Goal: Information Seeking & Learning: Check status

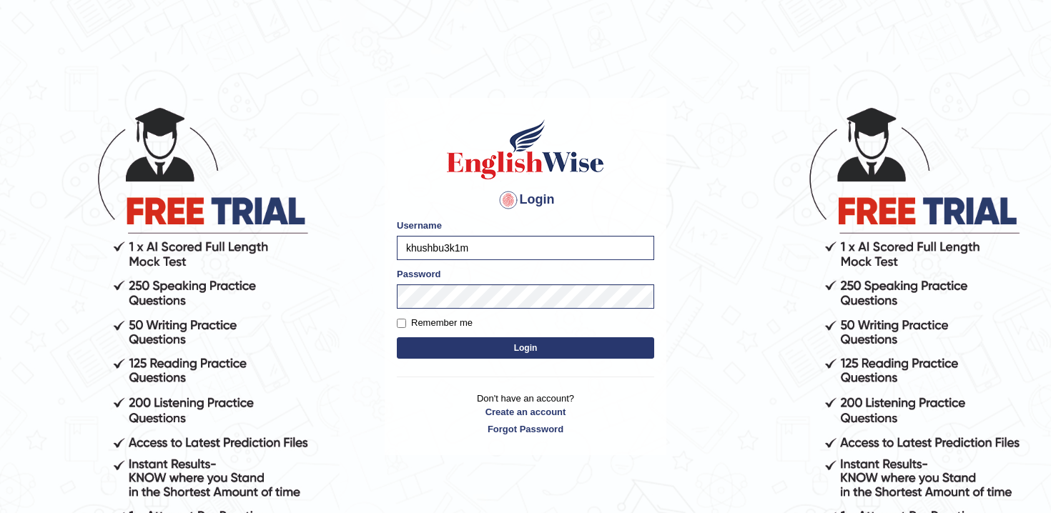
click at [513, 242] on input "khushbu3k1m" at bounding box center [525, 248] width 257 height 24
type input "Patel1990"
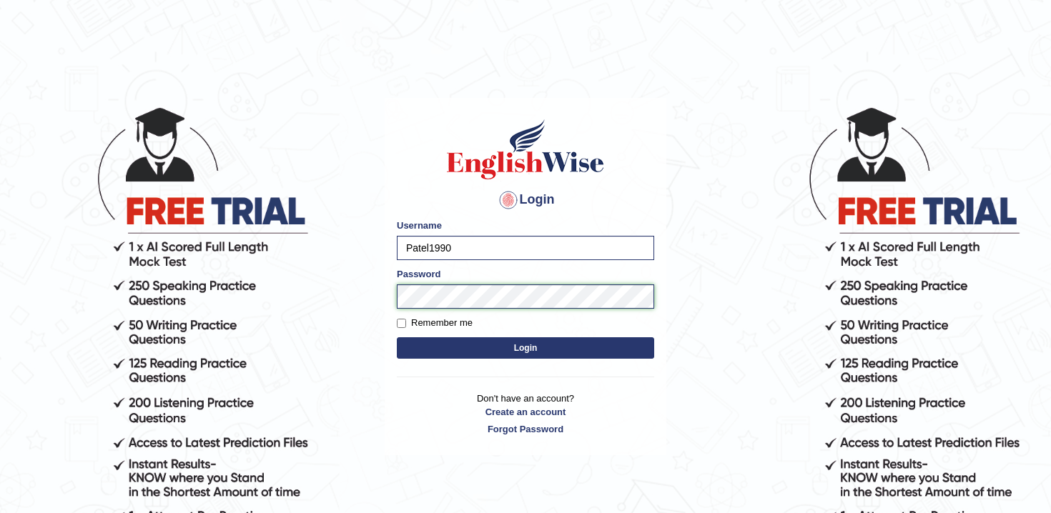
click at [397, 338] on button "Login" at bounding box center [525, 348] width 257 height 21
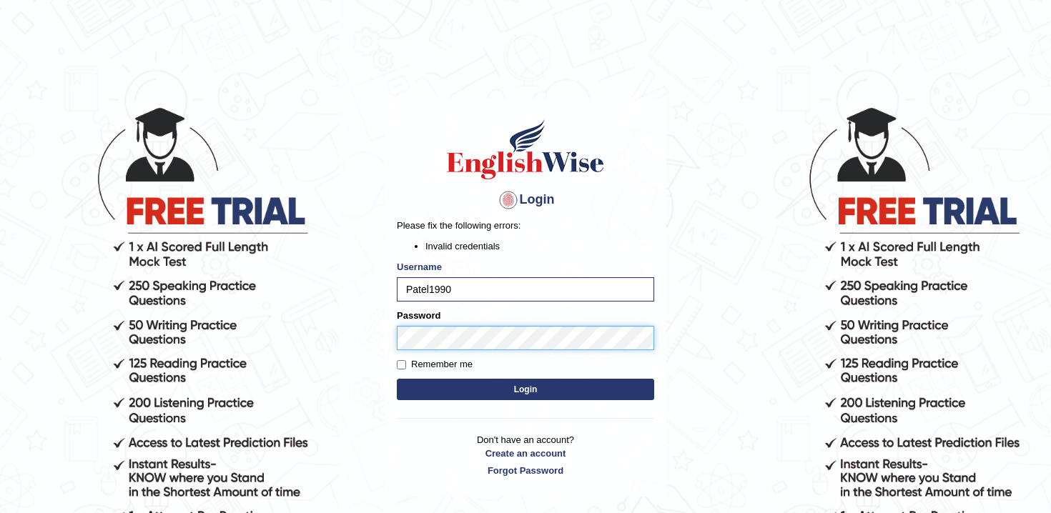
click at [397, 379] on button "Login" at bounding box center [525, 389] width 257 height 21
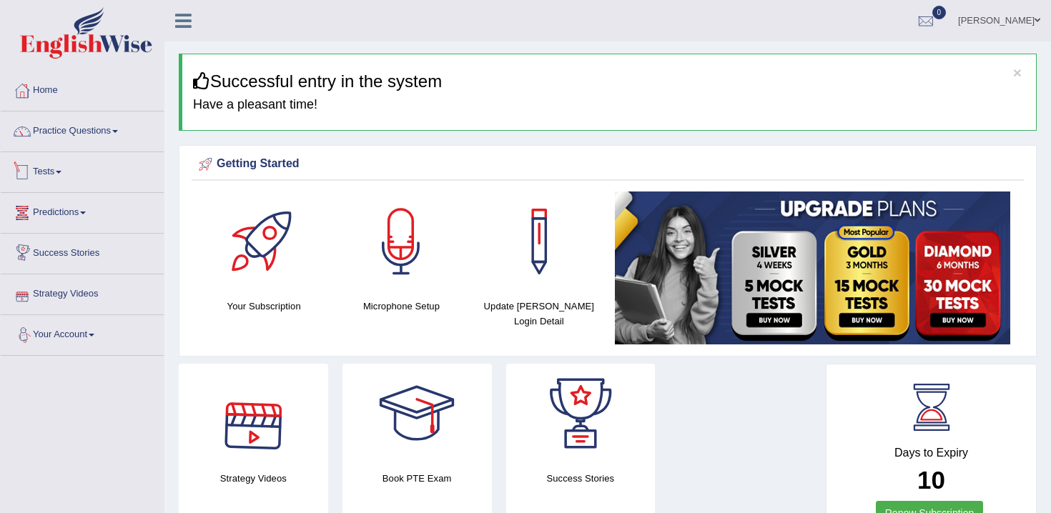
click at [69, 172] on link "Tests" at bounding box center [82, 170] width 163 height 36
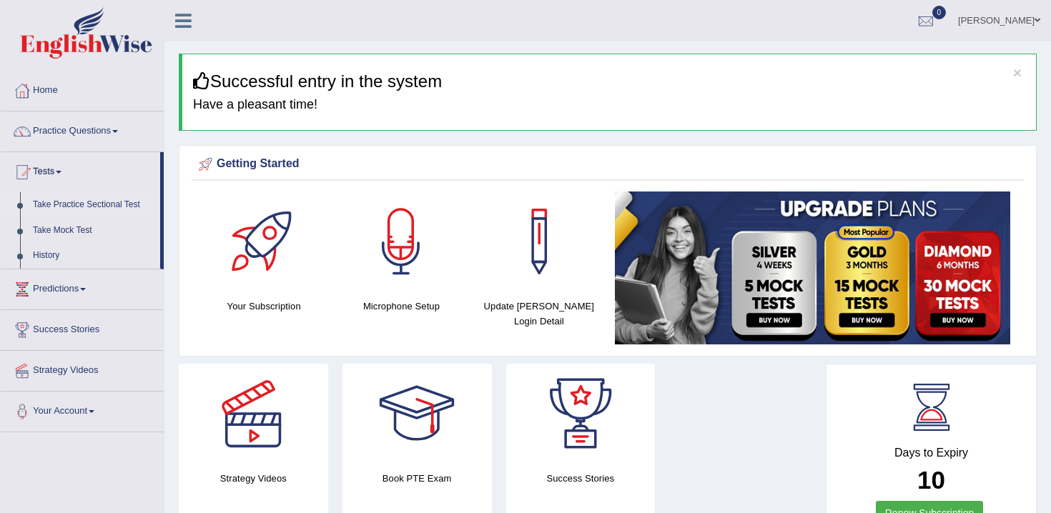
click at [121, 205] on link "Take Practice Sectional Test" at bounding box center [93, 205] width 134 height 26
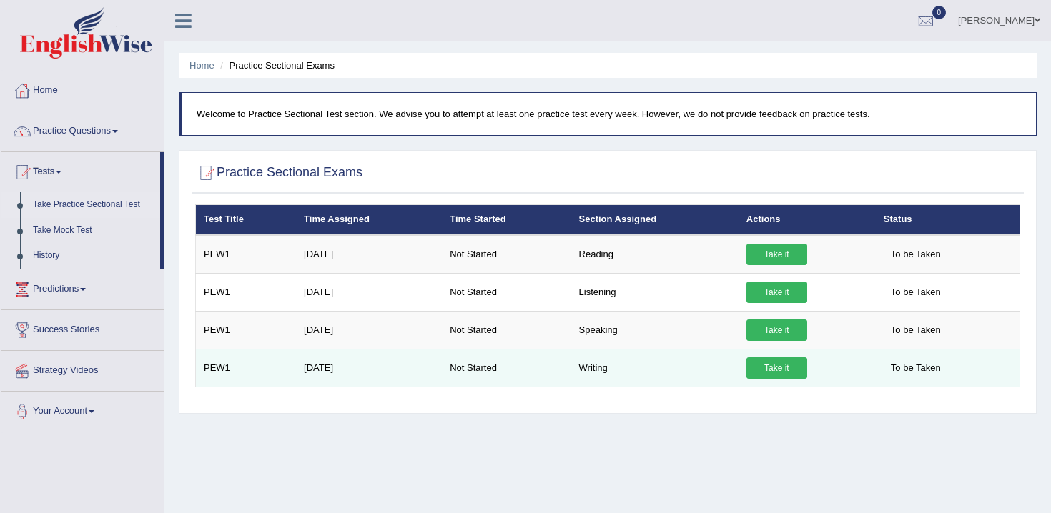
click at [787, 364] on link "Take it" at bounding box center [777, 368] width 61 height 21
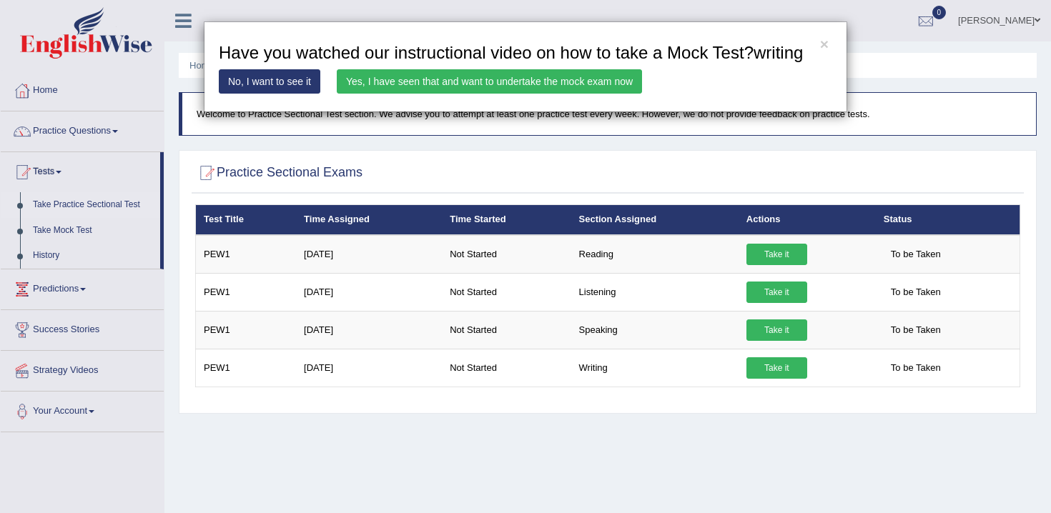
click at [516, 94] on link "Yes, I have seen that and want to undertake the mock exam now" at bounding box center [489, 81] width 305 height 24
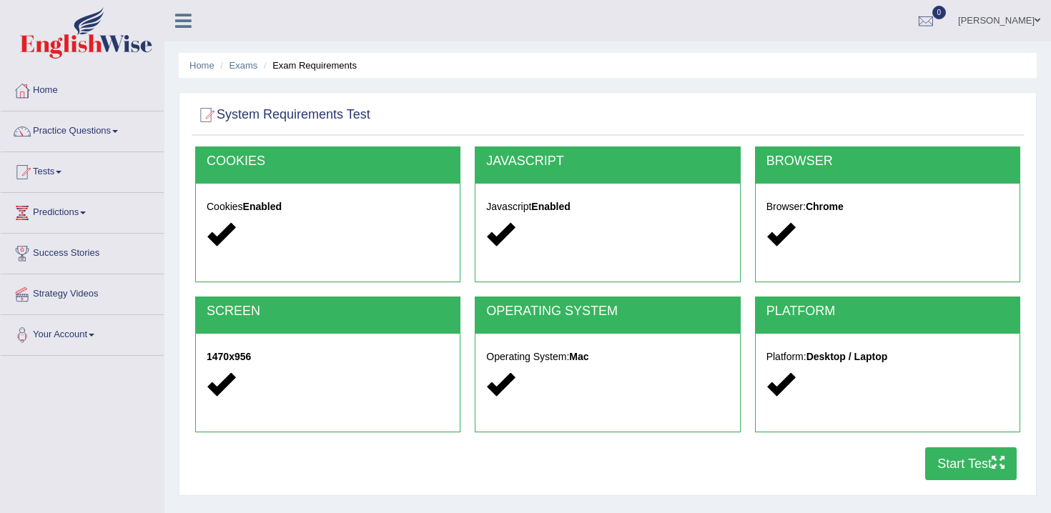
click at [948, 463] on button "Start Test" at bounding box center [971, 464] width 92 height 33
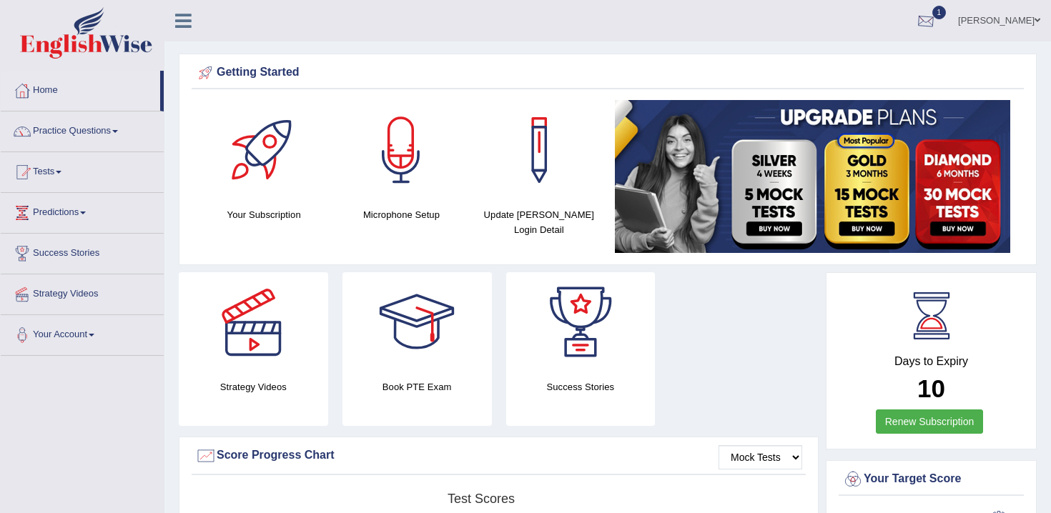
click at [928, 19] on div at bounding box center [925, 21] width 21 height 21
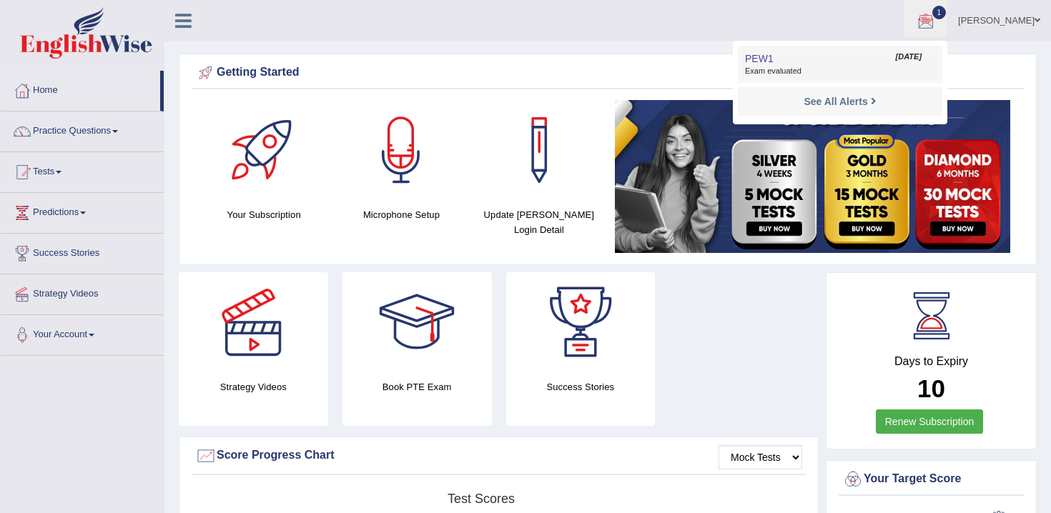
click at [820, 73] on span "Exam evaluated" at bounding box center [840, 71] width 190 height 11
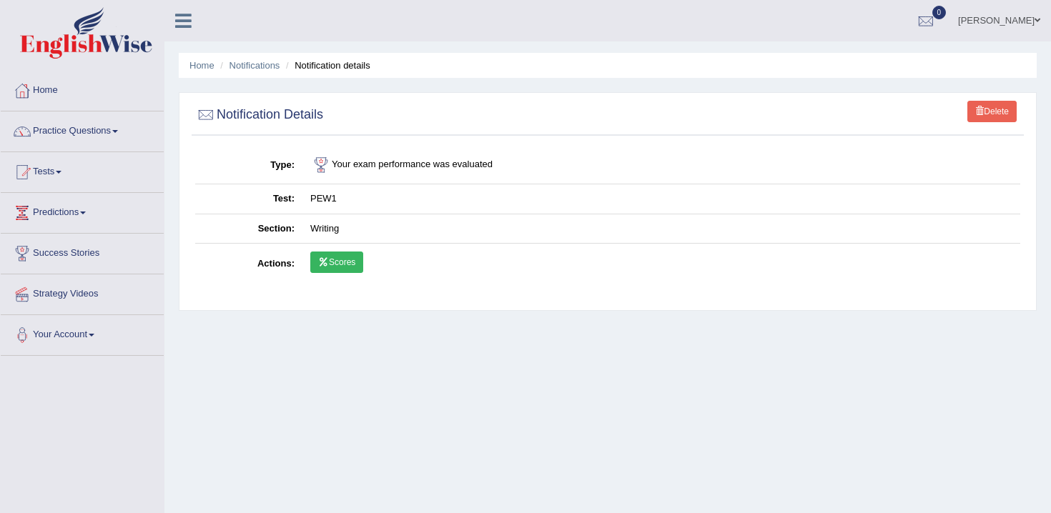
click at [338, 263] on link "Scores" at bounding box center [336, 262] width 53 height 21
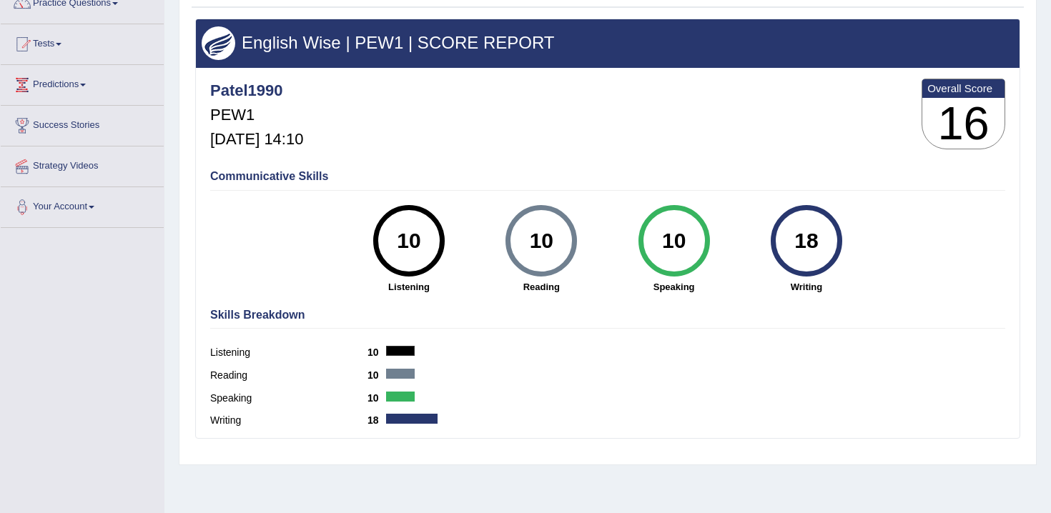
scroll to position [134, 0]
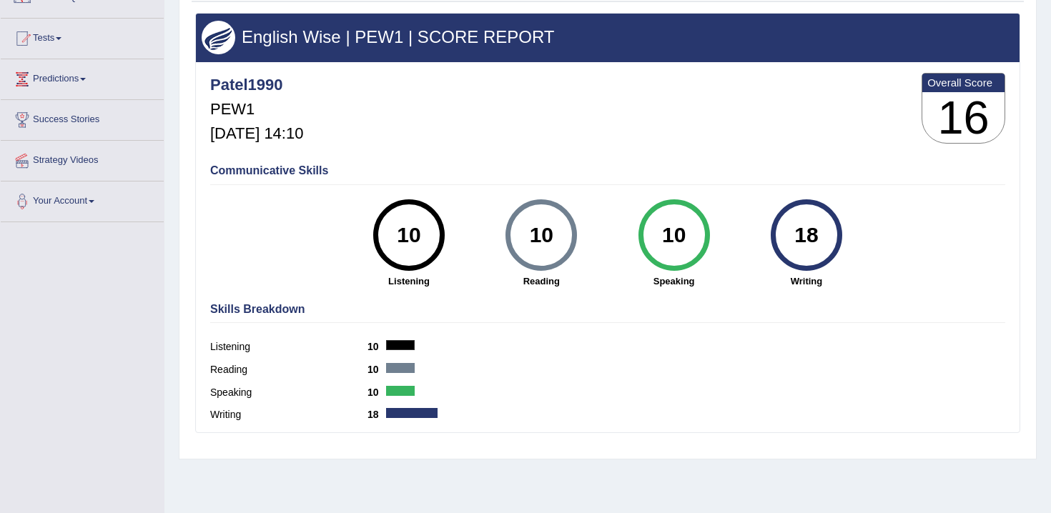
click at [391, 416] on div at bounding box center [411, 413] width 51 height 10
click at [804, 220] on div "18" at bounding box center [806, 235] width 52 height 60
click at [67, 43] on link "Tests" at bounding box center [82, 37] width 163 height 36
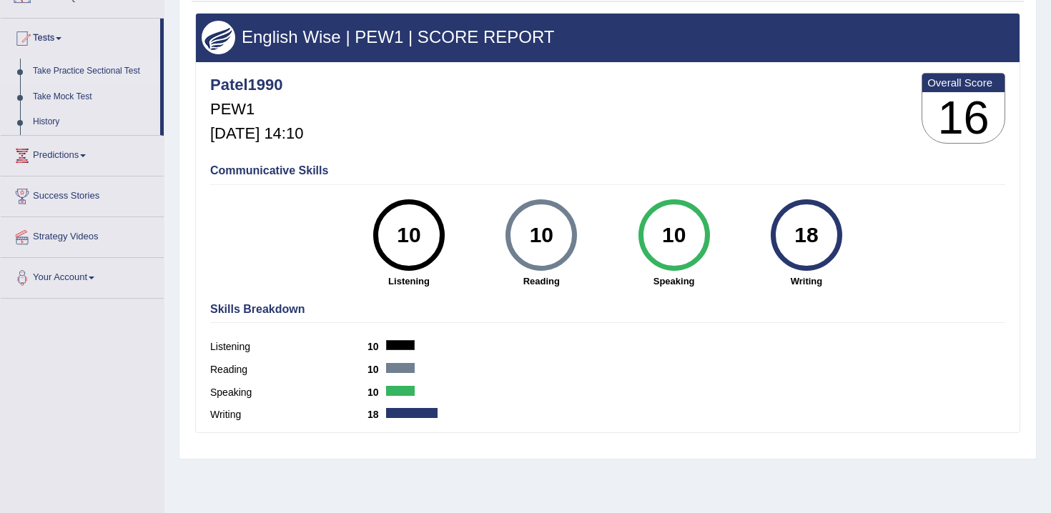
click at [81, 72] on link "Take Practice Sectional Test" at bounding box center [93, 72] width 134 height 26
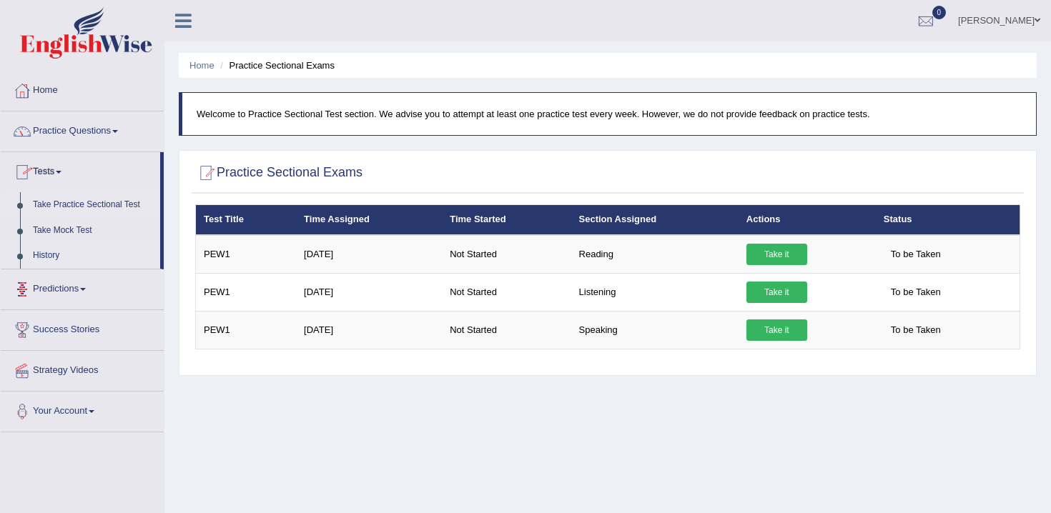
click at [50, 259] on link "History" at bounding box center [93, 256] width 134 height 26
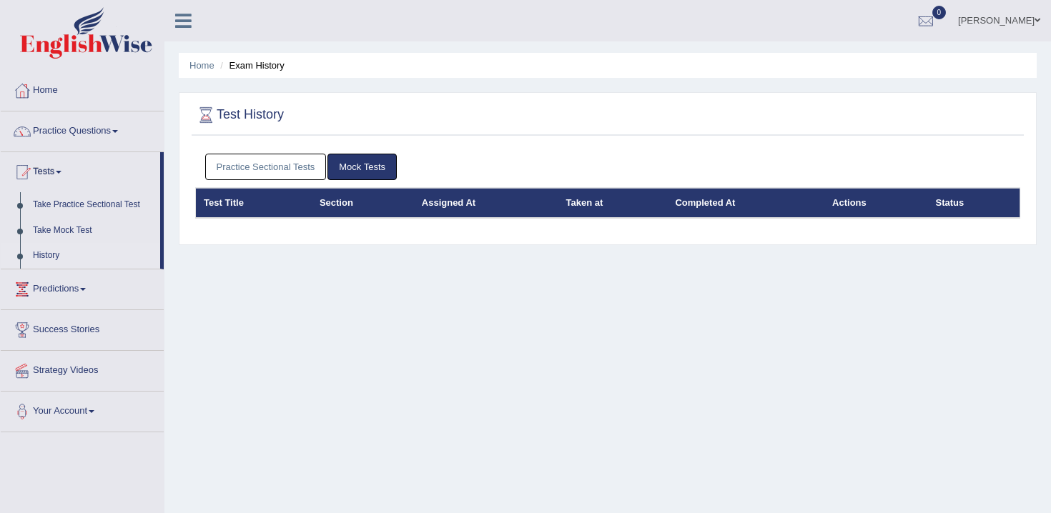
click at [275, 166] on link "Practice Sectional Tests" at bounding box center [266, 167] width 122 height 26
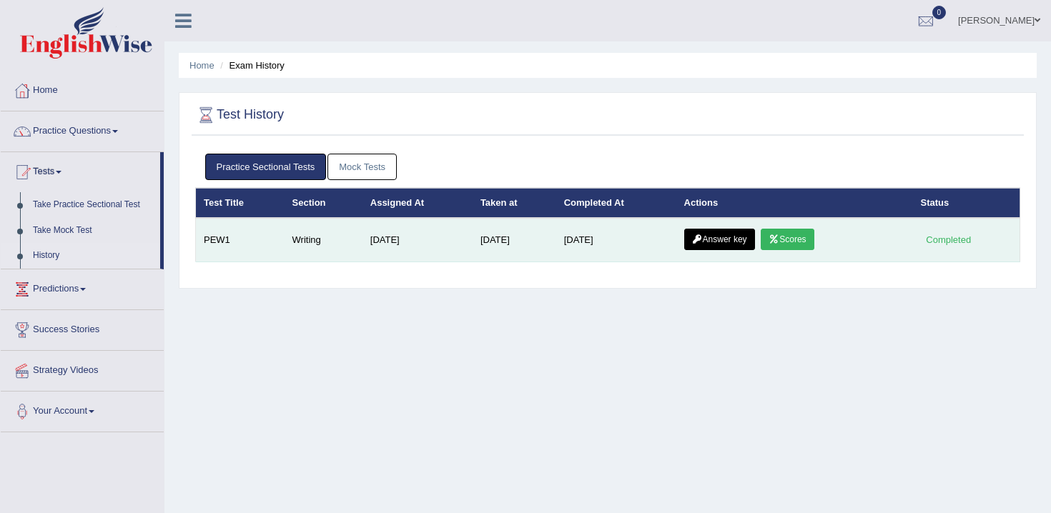
click at [732, 237] on link "Answer key" at bounding box center [719, 239] width 71 height 21
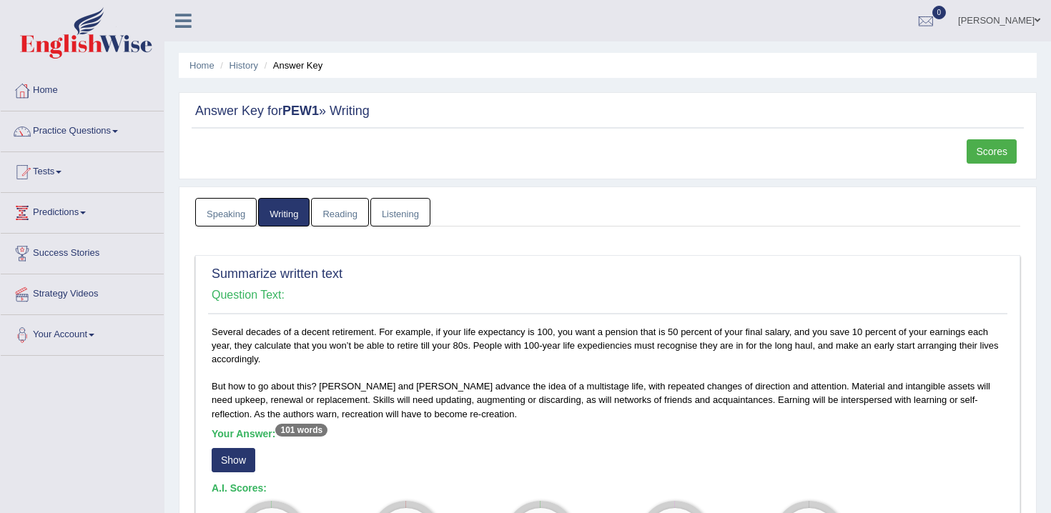
click at [922, 210] on ul "Speaking Writing [GEOGRAPHIC_DATA] Listening" at bounding box center [607, 212] width 825 height 29
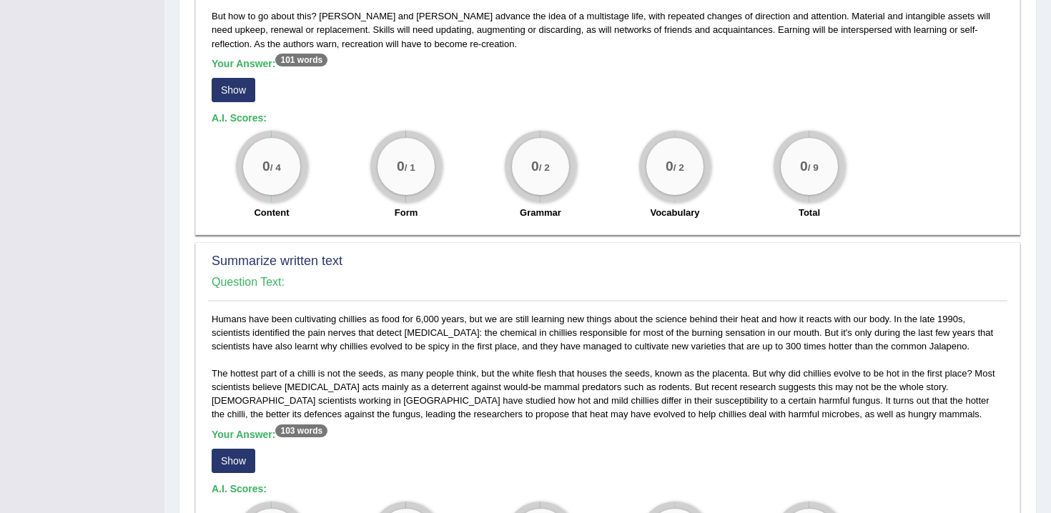
scroll to position [368, 0]
